Goal: Book appointment/travel/reservation

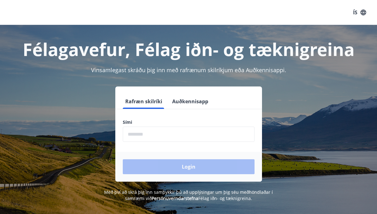
click at [162, 134] on input "phone" at bounding box center [189, 133] width 132 height 15
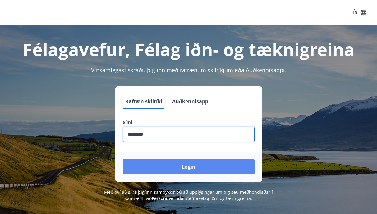
type input "********"
click at [188, 164] on button "Login" at bounding box center [189, 166] width 132 height 15
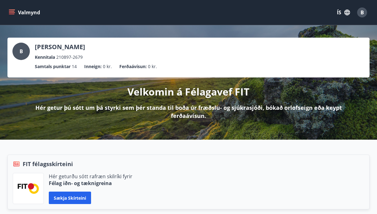
click at [12, 8] on button "Valmynd" at bounding box center [24, 12] width 35 height 11
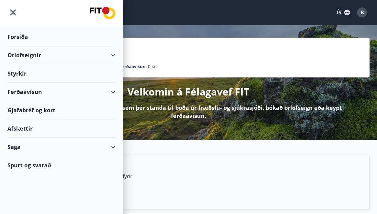
click at [109, 57] on div "Orlofseignir" at bounding box center [61, 55] width 108 height 18
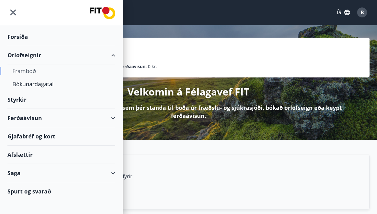
click at [34, 71] on div "Framboð" at bounding box center [61, 70] width 98 height 13
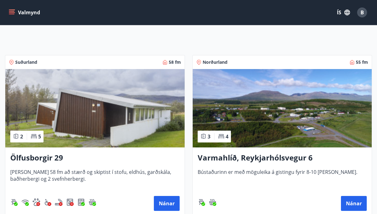
scroll to position [27, 0]
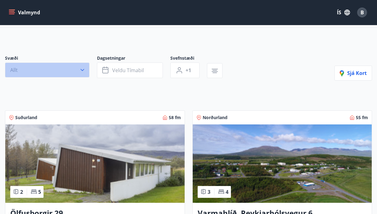
click at [82, 74] on button "Allt" at bounding box center [47, 69] width 84 height 15
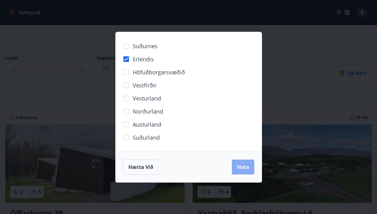
click at [244, 163] on button "Vista" at bounding box center [243, 166] width 22 height 15
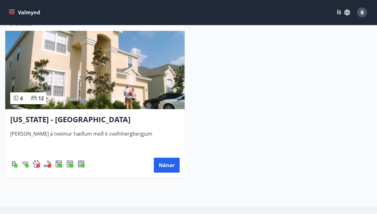
scroll to position [137, 0]
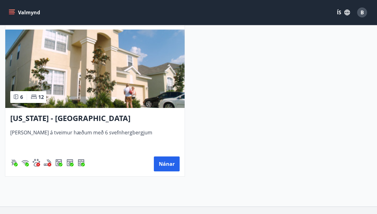
click at [106, 88] on img at bounding box center [94, 68] width 179 height 78
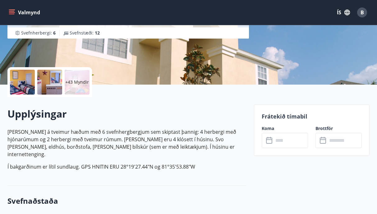
scroll to position [104, 0]
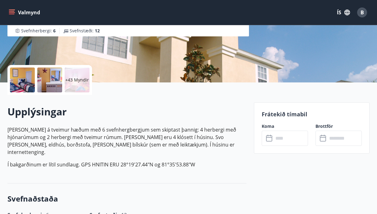
click at [286, 139] on input "text" at bounding box center [290, 137] width 34 height 15
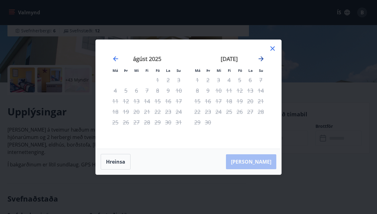
click at [258, 57] on icon "Move forward to switch to the next month." at bounding box center [260, 58] width 7 height 7
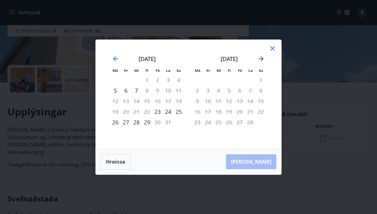
click at [258, 57] on icon "Move forward to switch to the next month." at bounding box center [260, 58] width 7 height 7
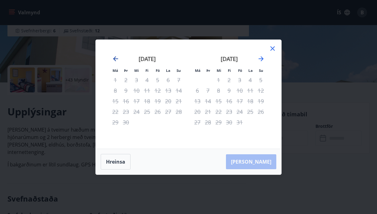
click at [118, 59] on icon "Move backward to switch to the previous month." at bounding box center [115, 58] width 5 height 5
click at [258, 61] on icon "Move forward to switch to the next month." at bounding box center [260, 58] width 7 height 7
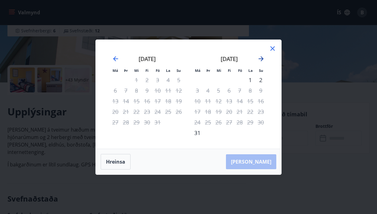
click at [258, 61] on icon "Move forward to switch to the next month." at bounding box center [260, 58] width 7 height 7
click at [117, 56] on icon "Move backward to switch to the previous month." at bounding box center [115, 58] width 7 height 7
click at [255, 55] on div "ágúst 2026" at bounding box center [229, 60] width 74 height 27
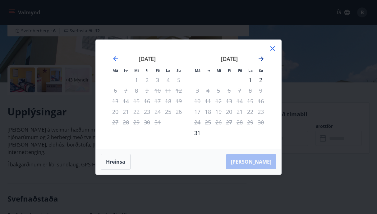
click at [262, 57] on icon "Move forward to switch to the next month." at bounding box center [260, 58] width 7 height 7
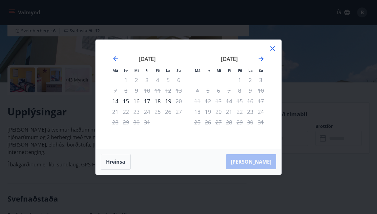
click at [121, 62] on div "desember 2026" at bounding box center [147, 60] width 74 height 27
click at [261, 58] on icon "Move forward to switch to the next month." at bounding box center [260, 58] width 7 height 7
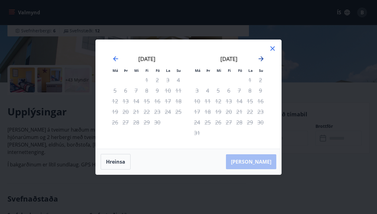
click at [261, 58] on icon "Move forward to switch to the next month." at bounding box center [260, 58] width 7 height 7
click at [275, 48] on icon at bounding box center [272, 48] width 7 height 7
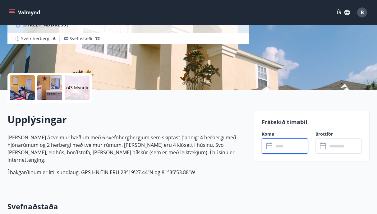
scroll to position [0, 0]
